Goal: Transaction & Acquisition: Purchase product/service

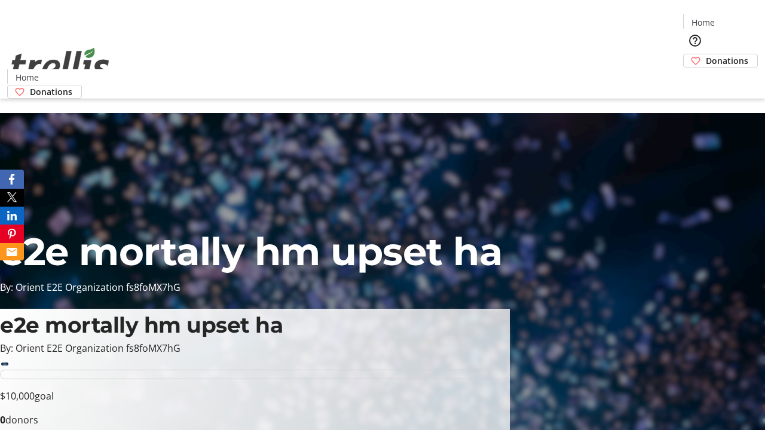
click at [706, 54] on span "Donations" at bounding box center [727, 60] width 42 height 13
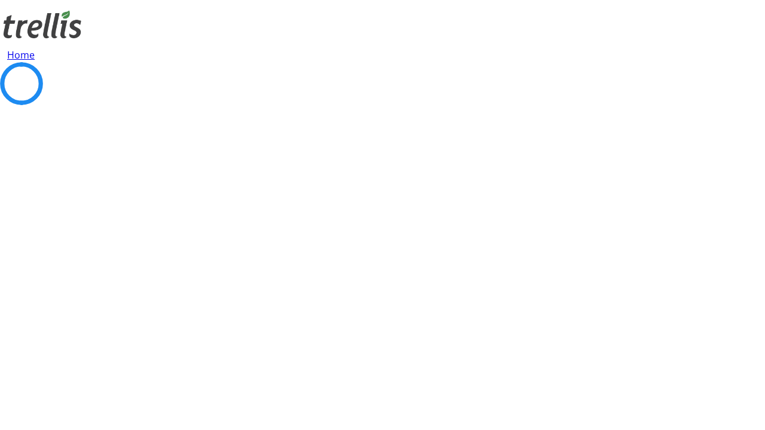
select select "CA"
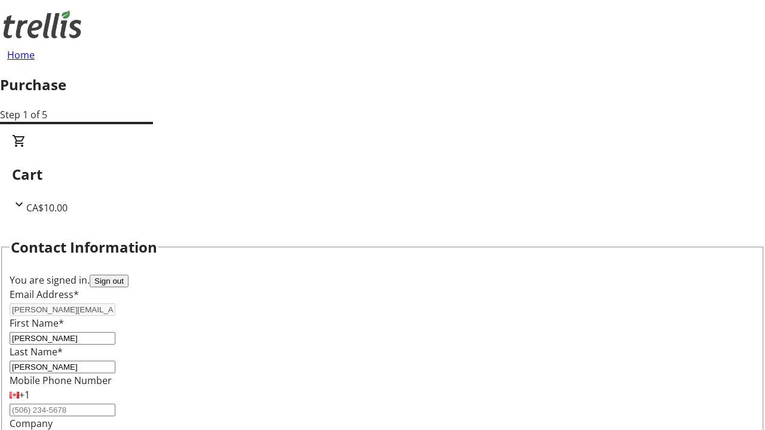
type input "[STREET_ADDRESS][PERSON_NAME]"
type input "Kelowna"
select select "BC"
type input "Kelowna"
type input "V1Y 0C2"
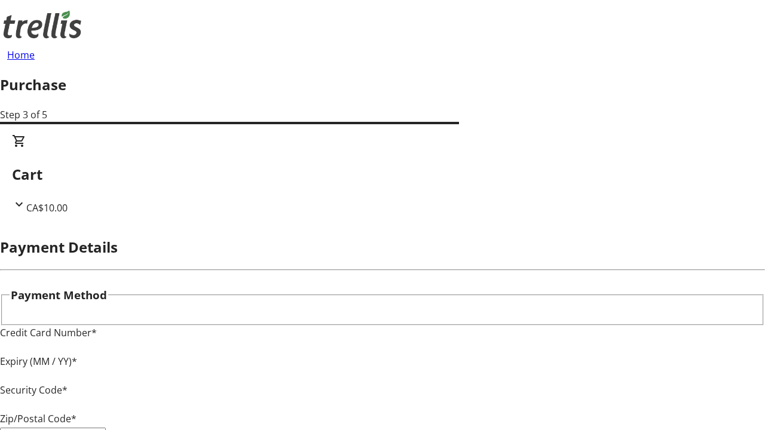
type input "V1Y 0C2"
